Goal: Navigation & Orientation: Understand site structure

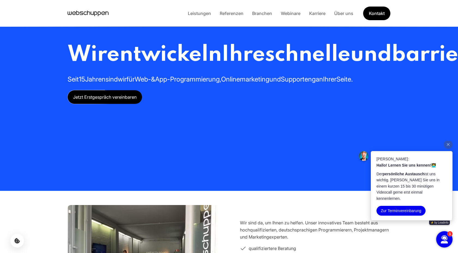
click at [89, 13] on icon "Hauptseite besuchen" at bounding box center [88, 13] width 41 height 8
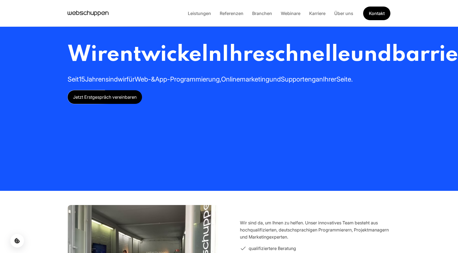
click at [203, 16] on li "Leistungen" at bounding box center [199, 13] width 32 height 7
click at [203, 14] on link "Leistungen" at bounding box center [199, 13] width 32 height 5
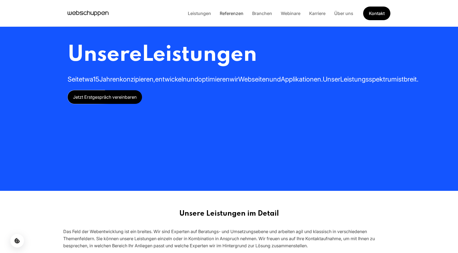
click at [229, 14] on link "Referenzen" at bounding box center [231, 13] width 32 height 5
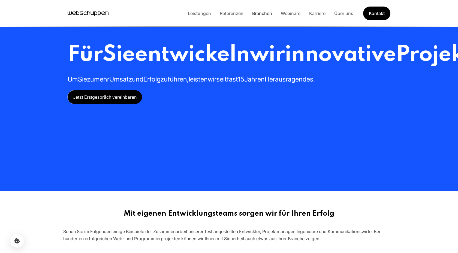
click at [258, 15] on link "Branchen" at bounding box center [262, 13] width 29 height 5
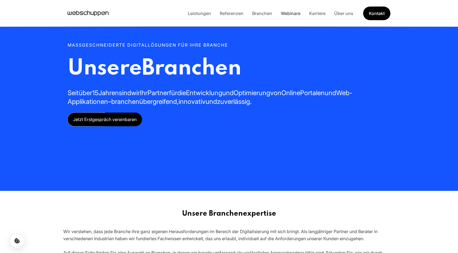
click at [295, 15] on link "Webinare" at bounding box center [290, 13] width 28 height 5
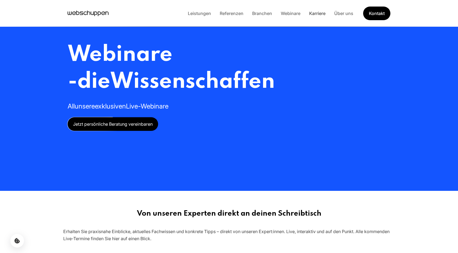
click at [323, 14] on link "Karriere" at bounding box center [317, 13] width 25 height 5
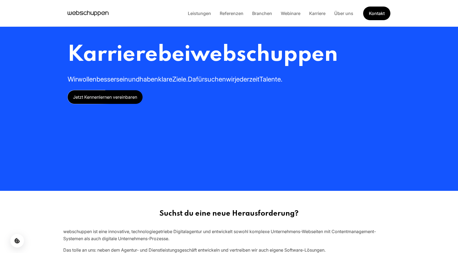
click at [82, 12] on icon "Hauptseite besuchen" at bounding box center [88, 13] width 41 height 8
